Goal: Information Seeking & Learning: Learn about a topic

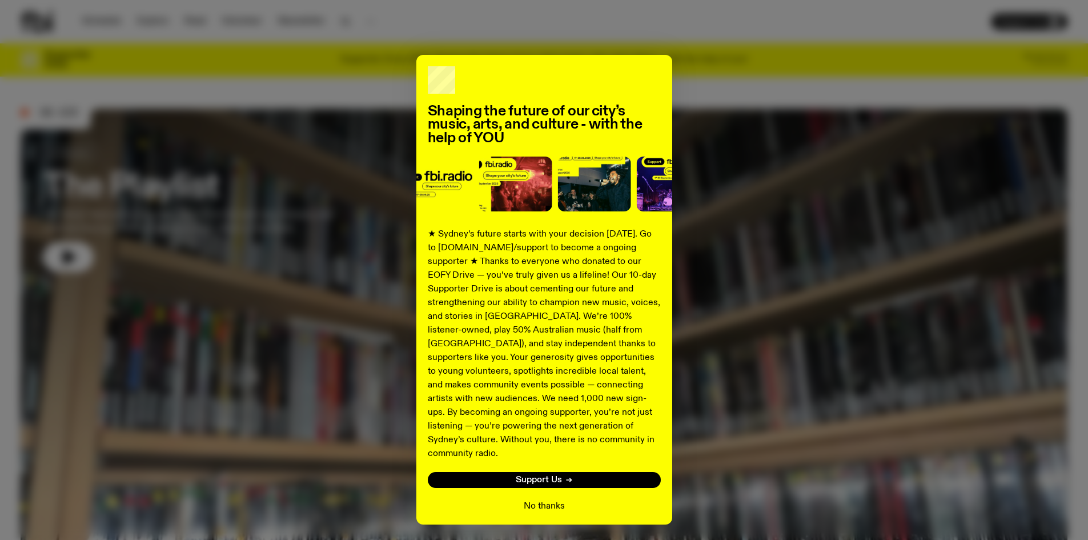
click at [543, 499] on button "No thanks" at bounding box center [544, 506] width 41 height 14
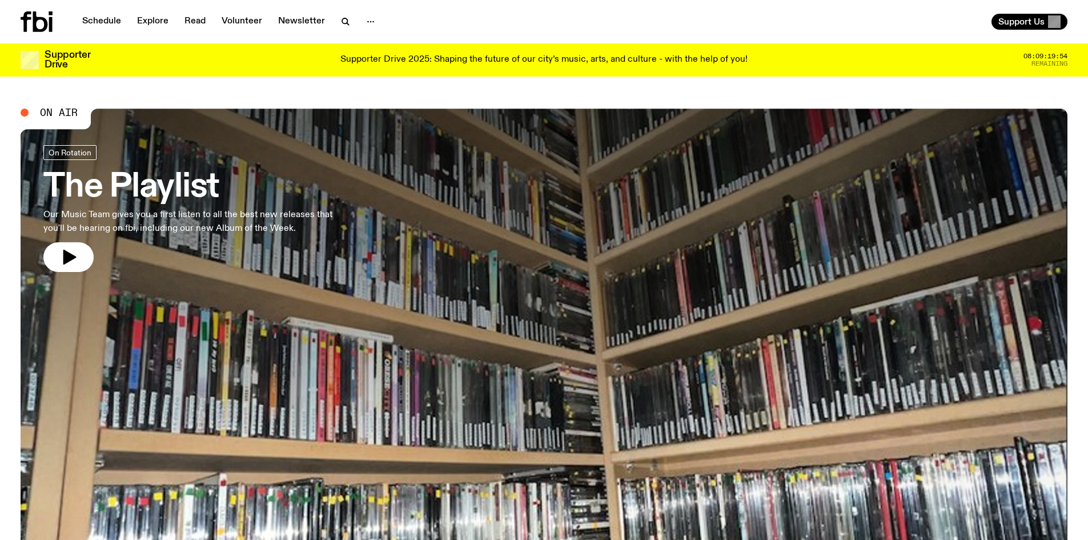
click at [36, 27] on icon at bounding box center [40, 21] width 15 height 21
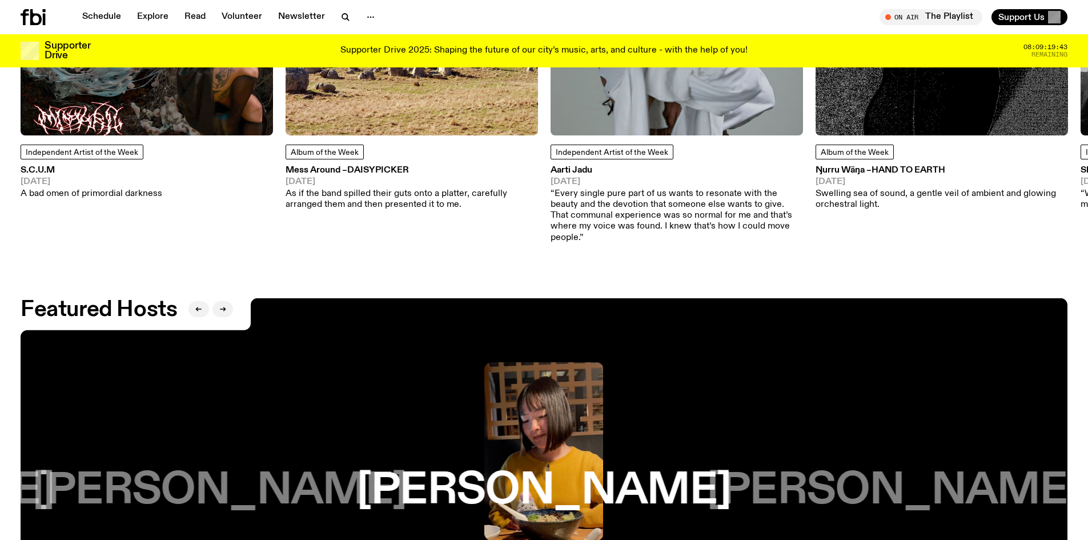
scroll to position [1765, 0]
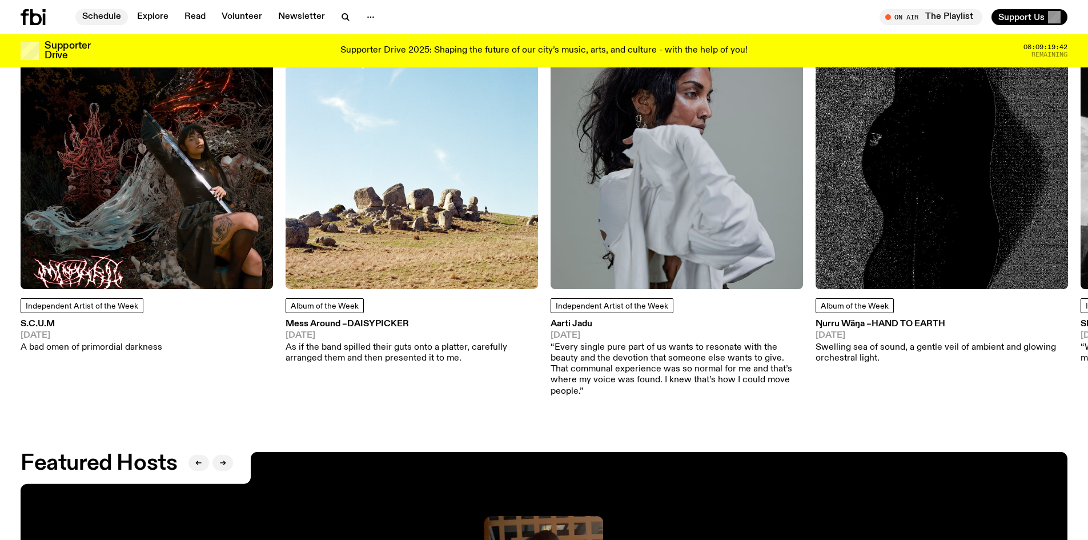
click at [102, 18] on link "Schedule" at bounding box center [101, 17] width 53 height 16
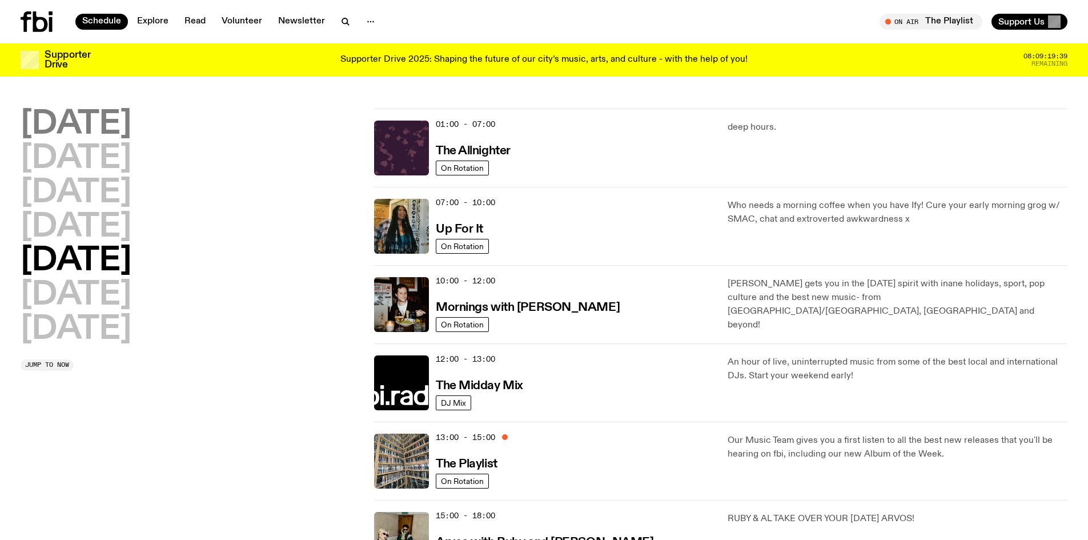
click at [66, 129] on h2 "[DATE]" at bounding box center [76, 125] width 111 height 32
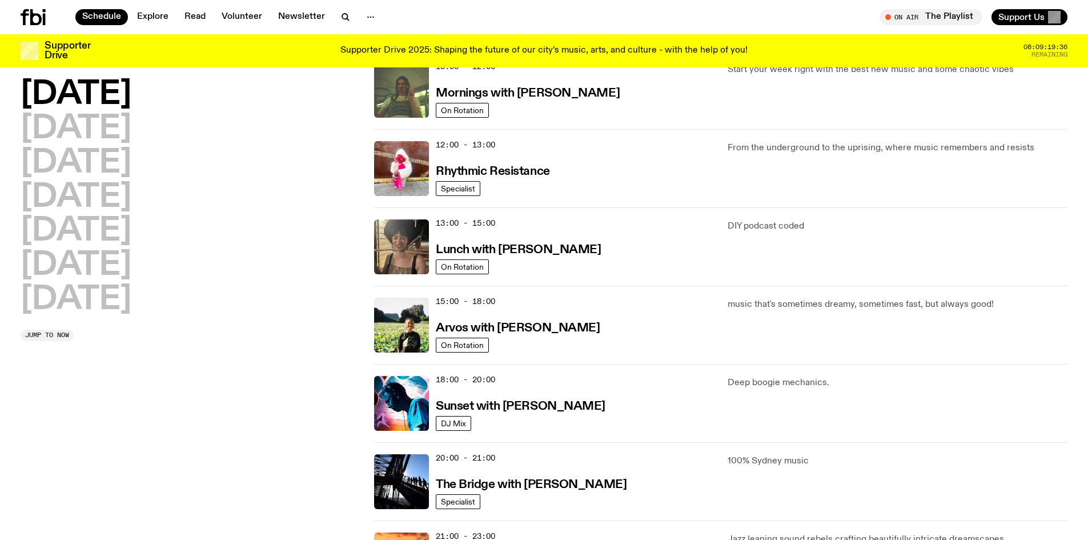
scroll to position [203, 0]
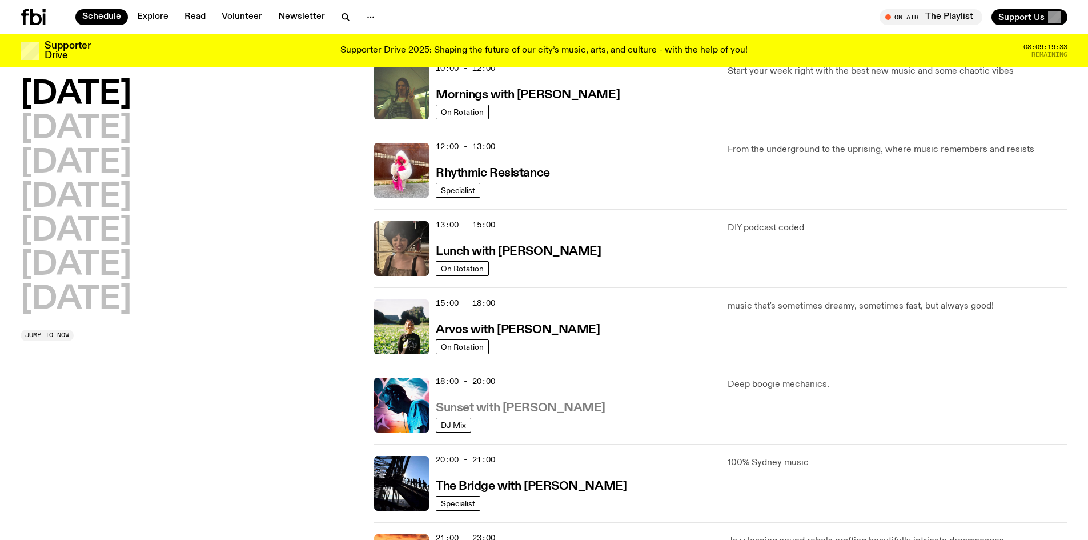
click at [453, 409] on h3 "Sunset with [PERSON_NAME]" at bounding box center [521, 408] width 170 height 12
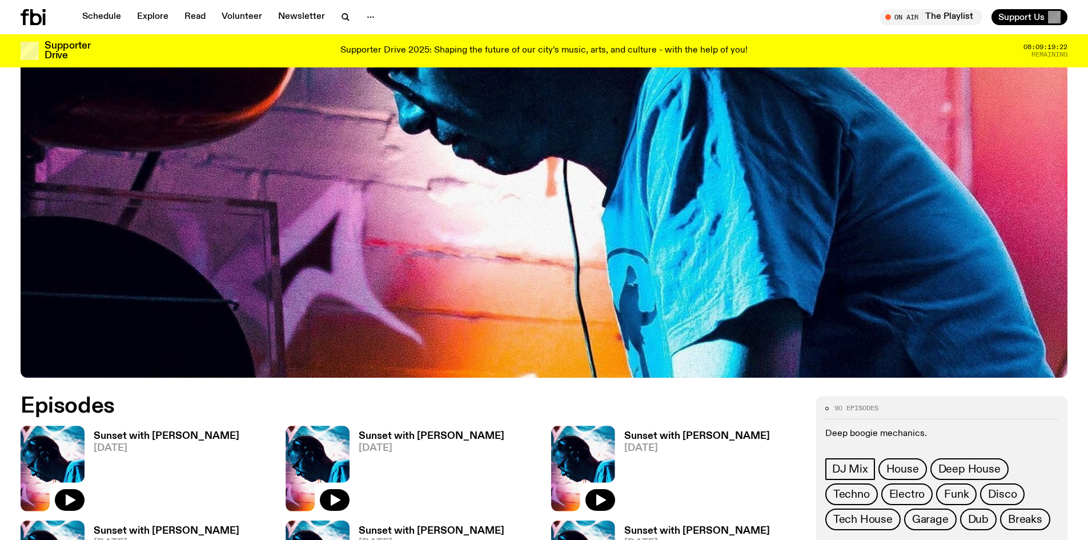
scroll to position [394, 0]
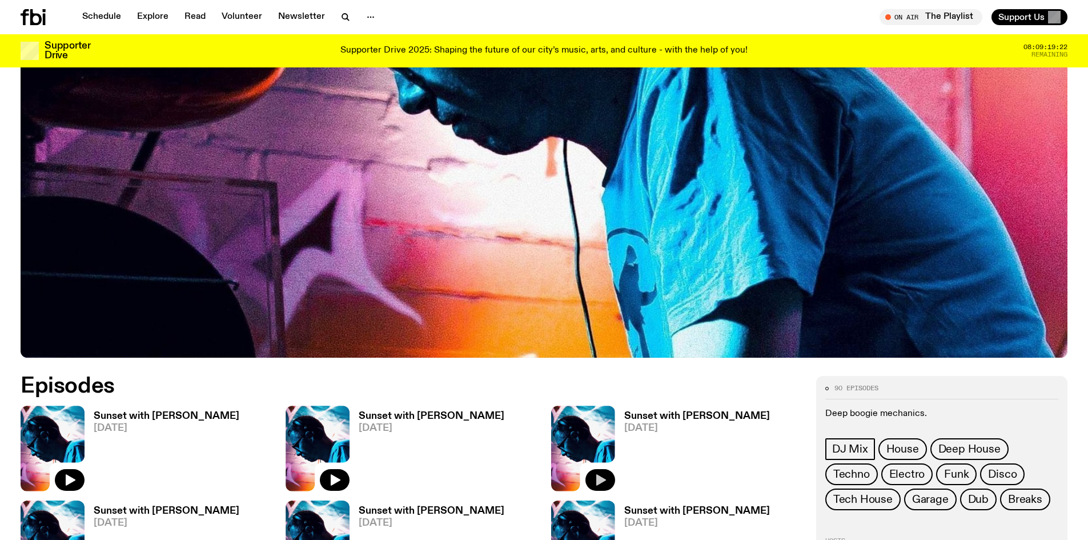
click at [596, 476] on icon "button" at bounding box center [601, 480] width 14 height 14
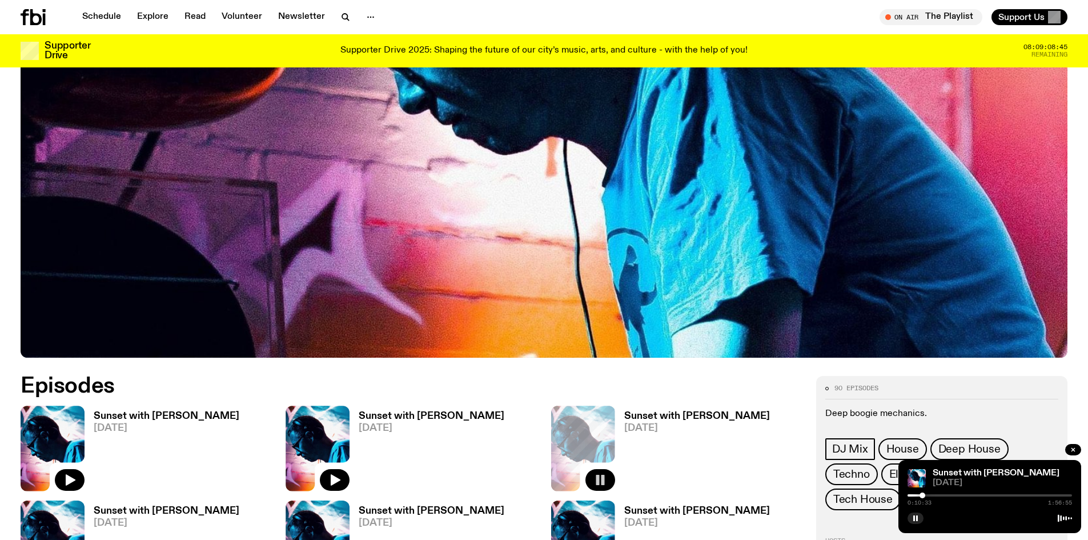
click at [443, 210] on img at bounding box center [544, 63] width 1047 height 589
